Goal: Task Accomplishment & Management: Manage account settings

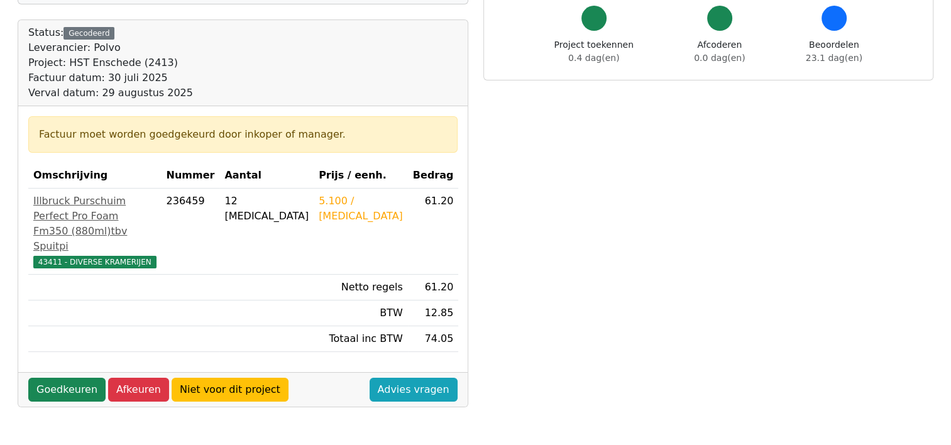
scroll to position [126, 0]
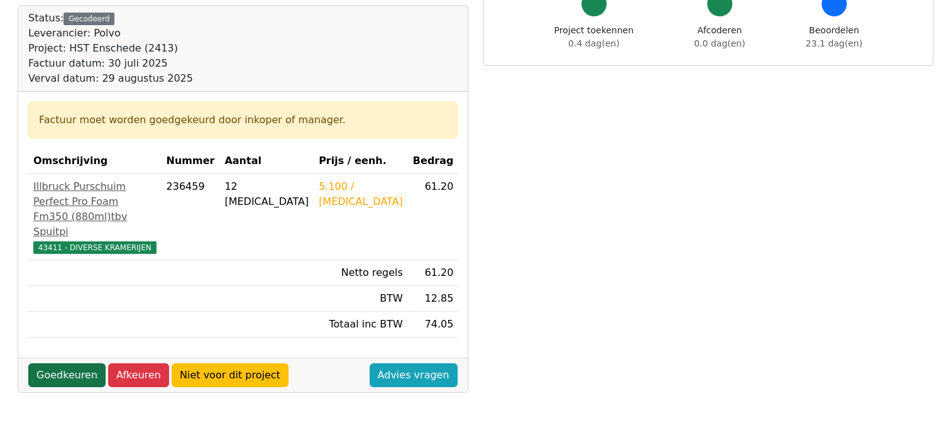
click at [74, 385] on link "Goedkeuren" at bounding box center [66, 375] width 77 height 24
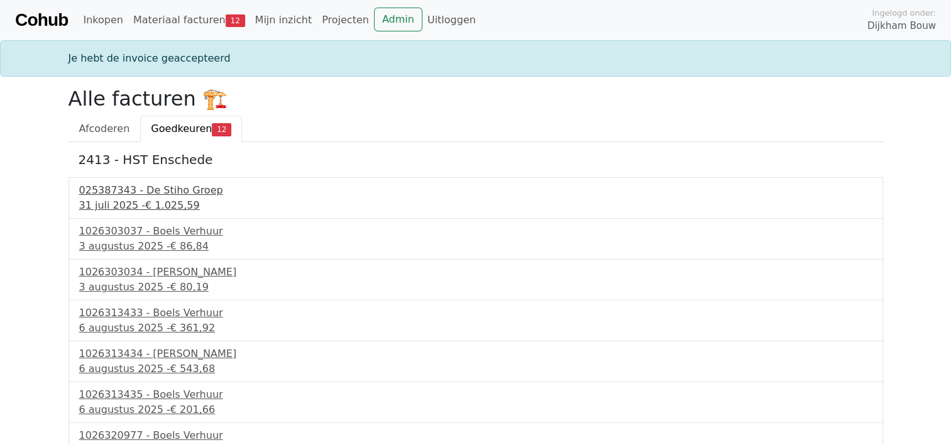
click at [143, 194] on div "025387343 - De Stiho Groep" at bounding box center [475, 190] width 793 height 15
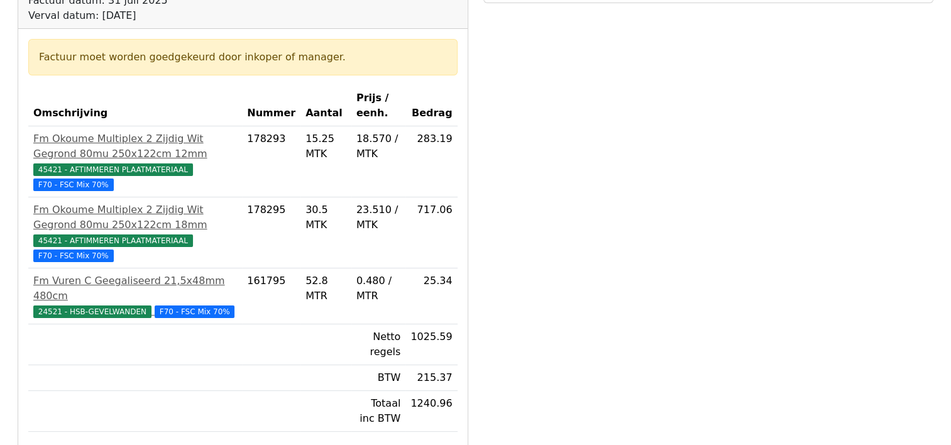
scroll to position [251, 0]
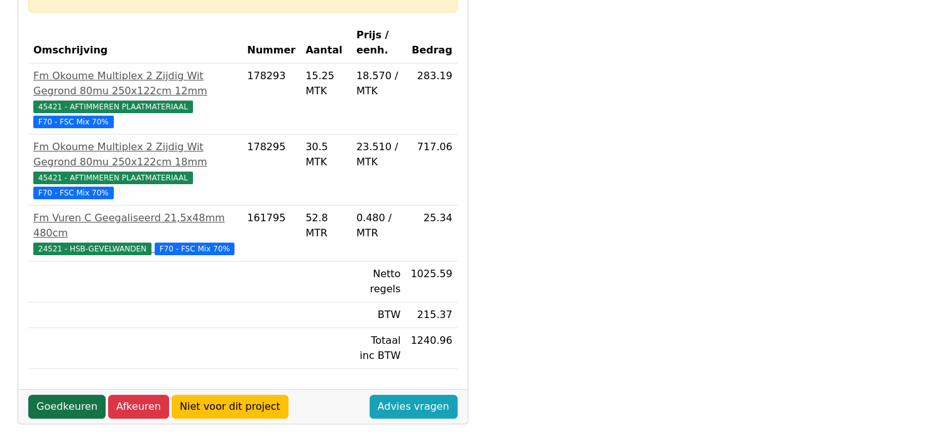
click at [60, 395] on link "Goedkeuren" at bounding box center [66, 407] width 77 height 24
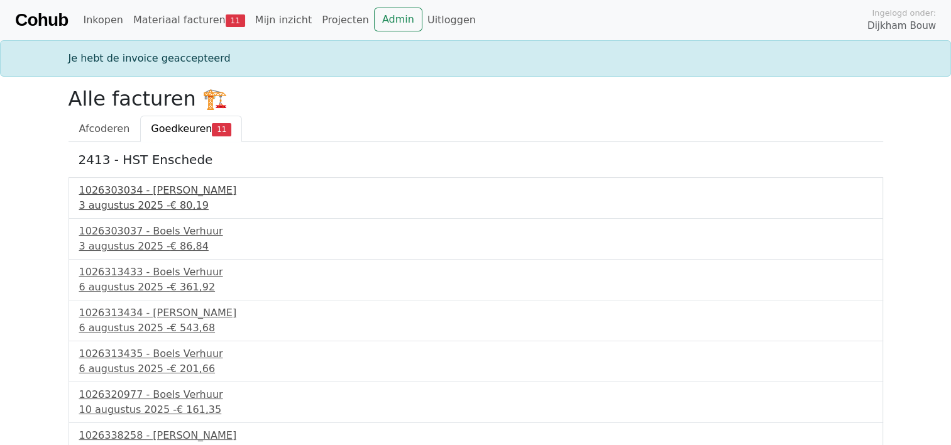
click at [124, 199] on div "3 augustus 2025 - € 80,19" at bounding box center [475, 205] width 793 height 15
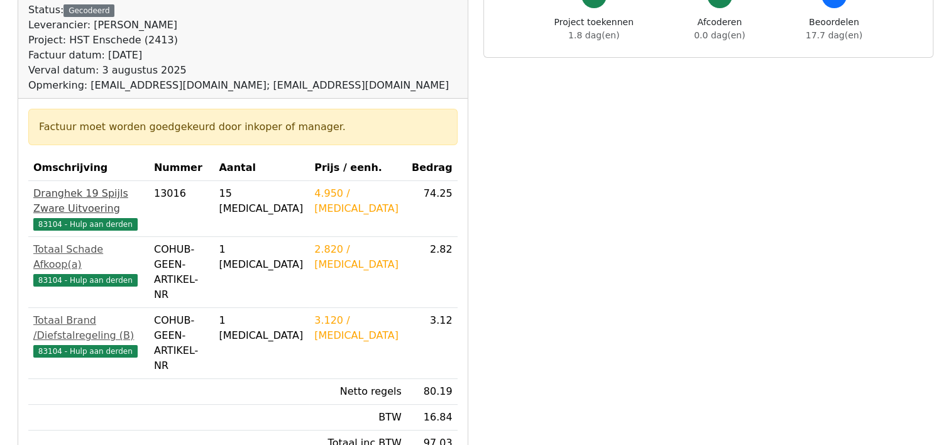
scroll to position [189, 0]
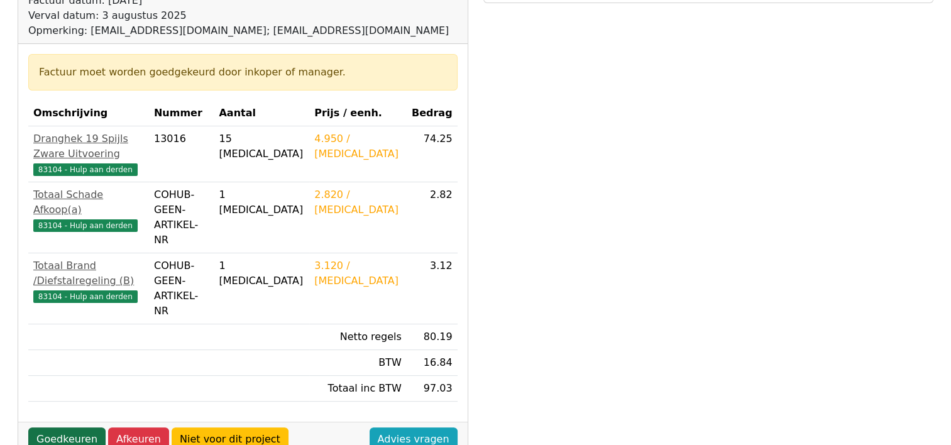
click at [69, 427] on link "Goedkeuren" at bounding box center [66, 439] width 77 height 24
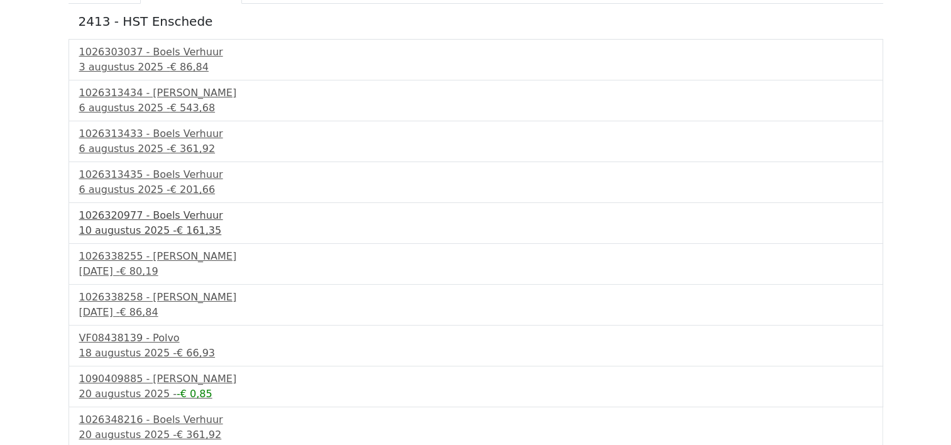
scroll to position [140, 0]
click at [124, 341] on div "VF08438139 - Polvo" at bounding box center [475, 336] width 793 height 15
